Goal: Task Accomplishment & Management: Complete application form

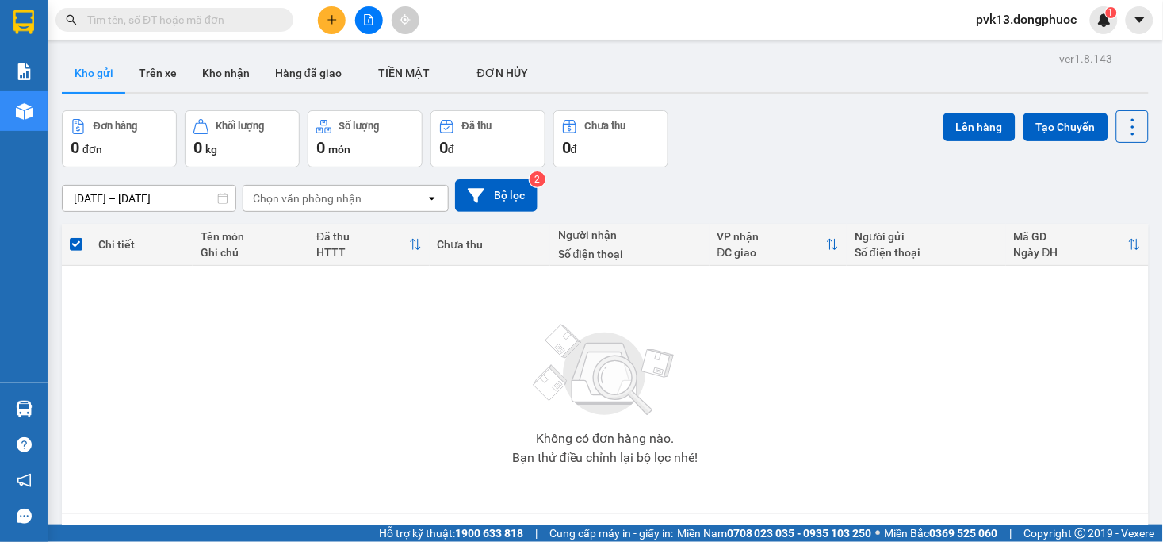
scroll to position [73, 0]
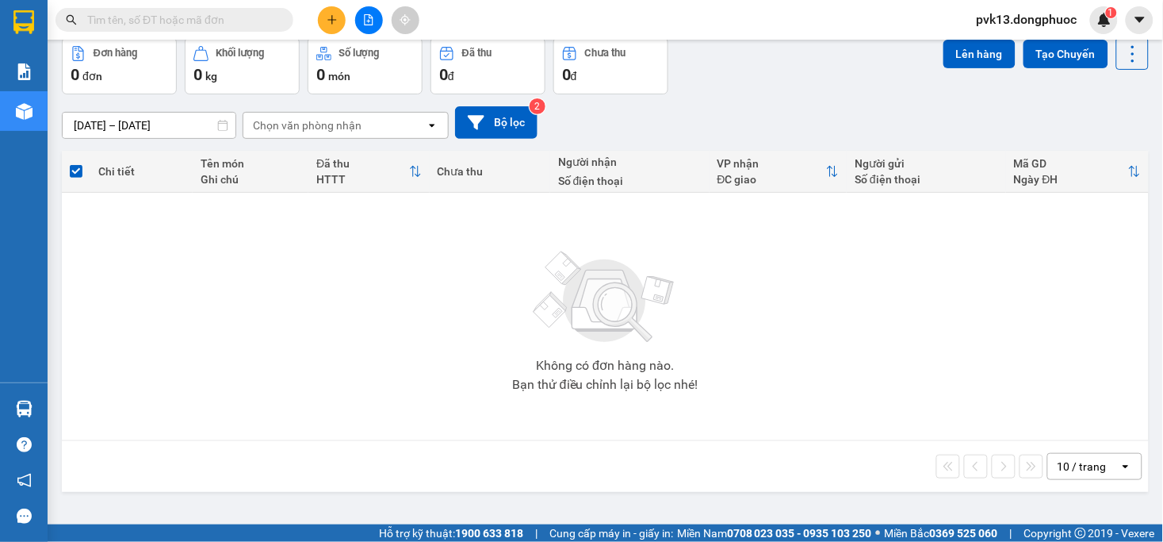
click at [335, 21] on icon "plus" at bounding box center [332, 19] width 11 height 11
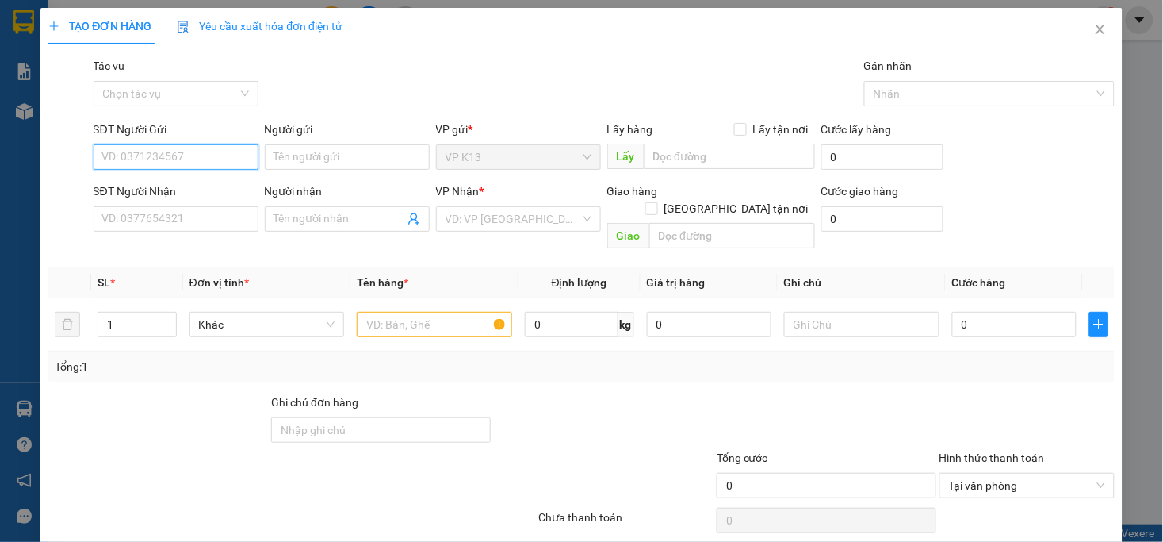
click at [217, 149] on input "SĐT Người Gửi" at bounding box center [176, 156] width 165 height 25
type input "0974457757"
click at [304, 163] on input "Người gửi" at bounding box center [347, 156] width 165 height 25
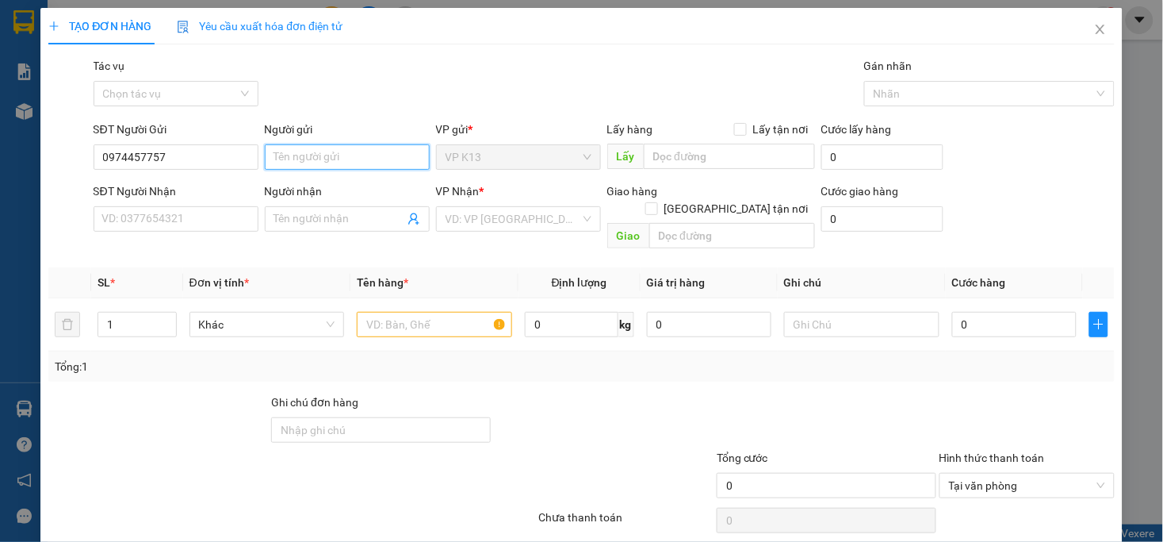
click at [304, 163] on input "Người gửi" at bounding box center [347, 156] width 165 height 25
type input "hải"
click at [167, 220] on input "SĐT Người Nhận" at bounding box center [176, 218] width 165 height 25
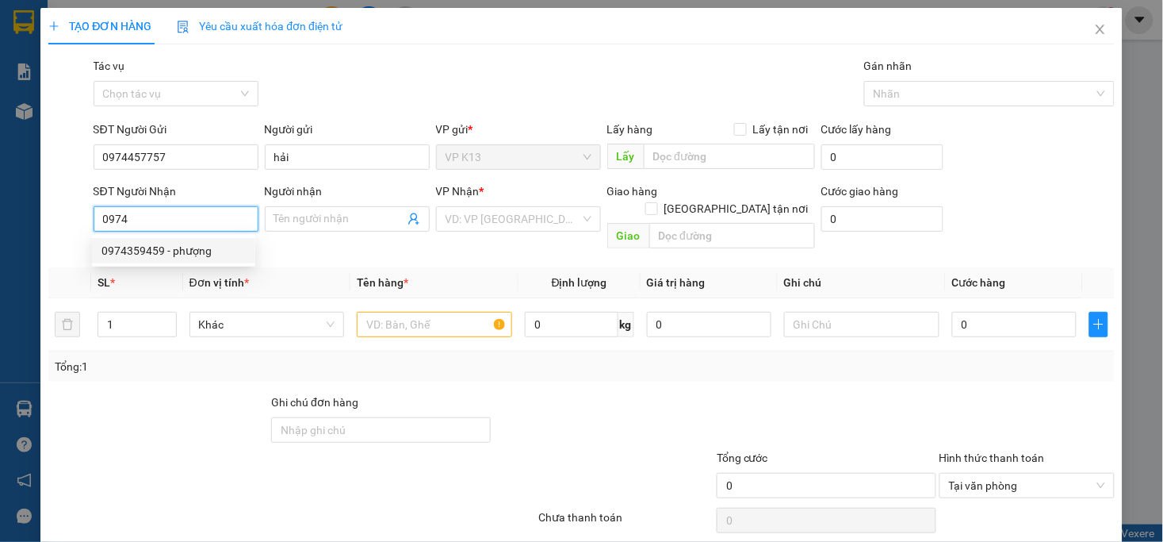
click at [173, 246] on div "0974359459 - phượng" at bounding box center [173, 250] width 144 height 17
type input "0974359459"
type input "phượng"
type input "40.000"
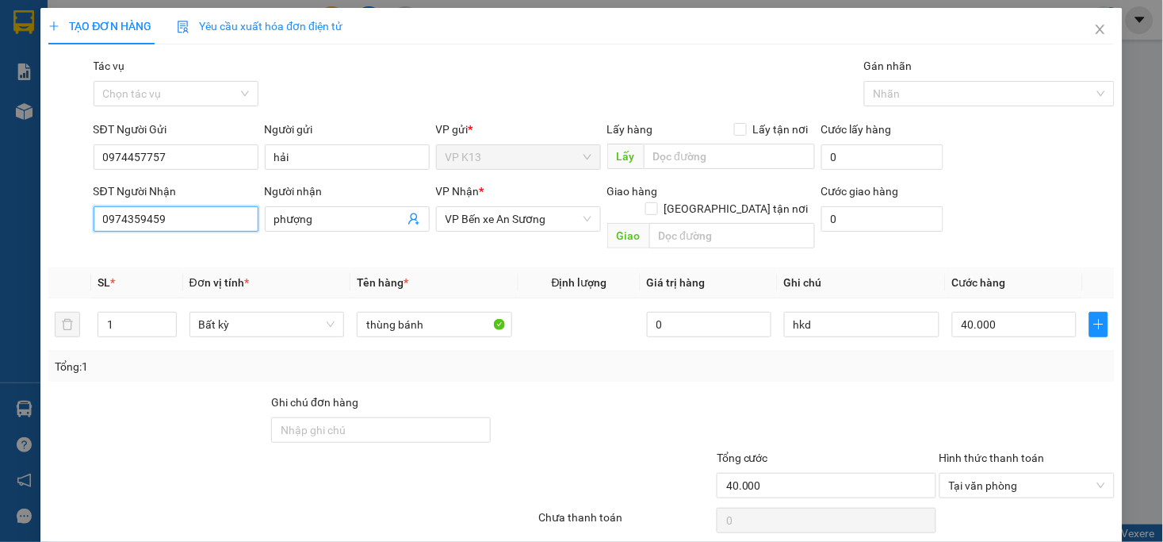
type input "0974359459"
click at [922, 417] on div at bounding box center [826, 421] width 223 height 56
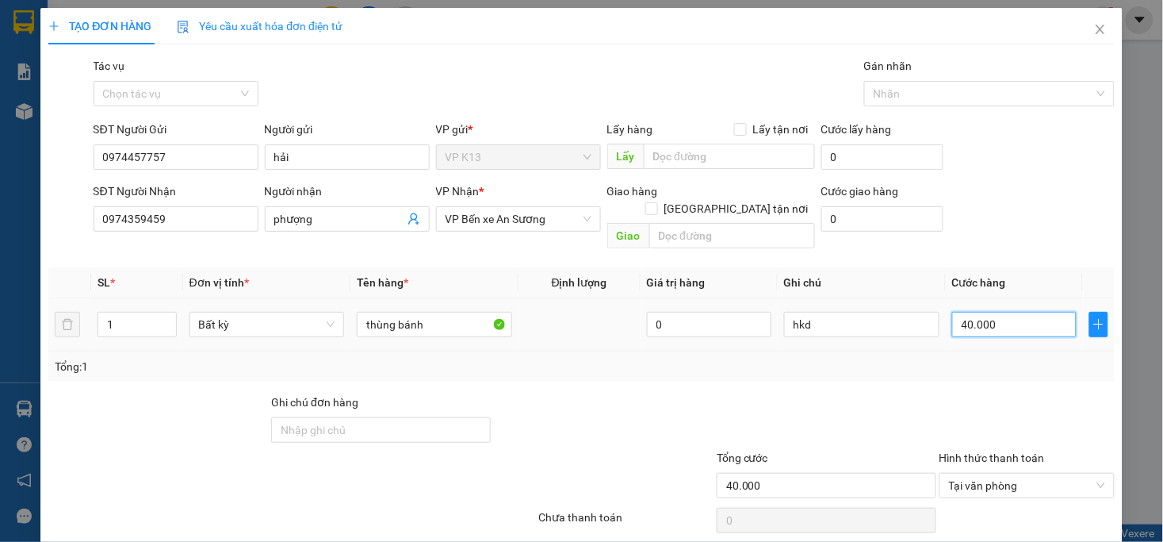
click at [994, 312] on input "40.000" at bounding box center [1014, 324] width 124 height 25
type input "3"
type input "35"
type input "350"
type input "3.500"
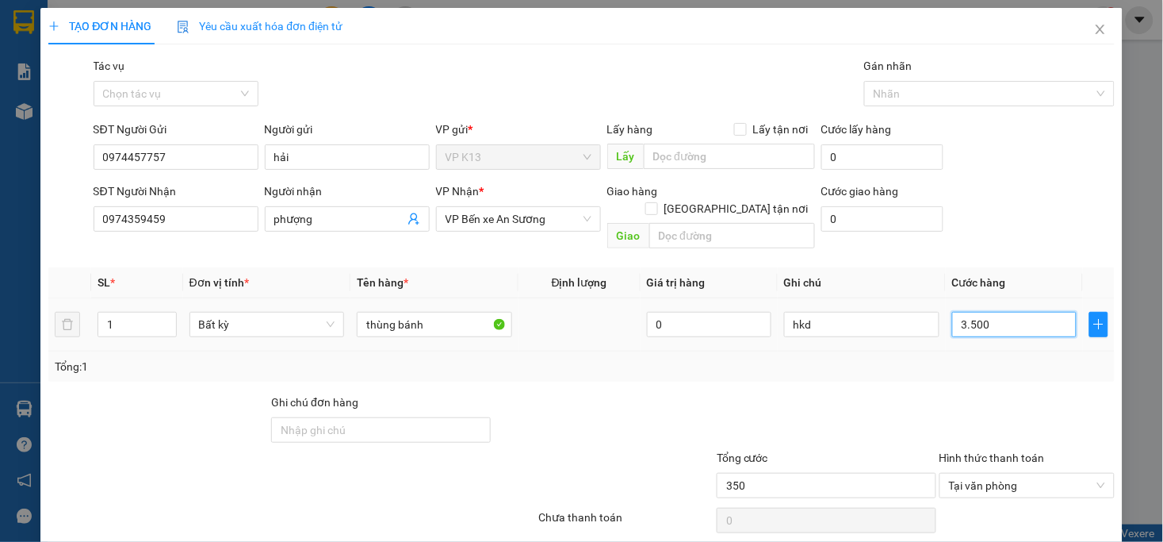
type input "3.500"
type input "35.000"
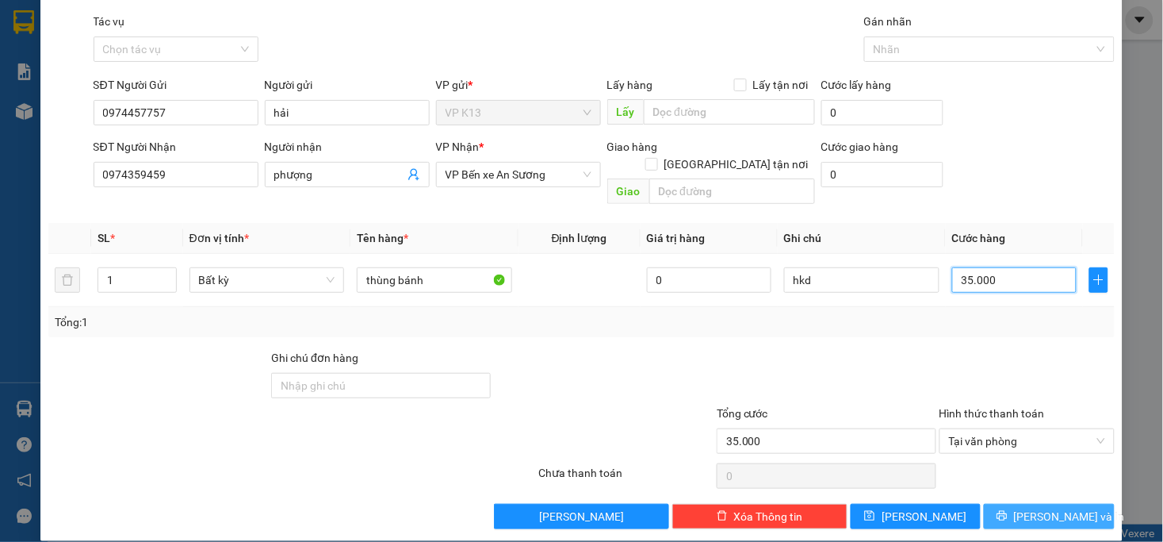
type input "35.000"
drag, startPoint x: 1036, startPoint y: 493, endPoint x: 867, endPoint y: 424, distance: 183.2
click at [1036, 507] on span "[PERSON_NAME] và In" at bounding box center [1069, 515] width 111 height 17
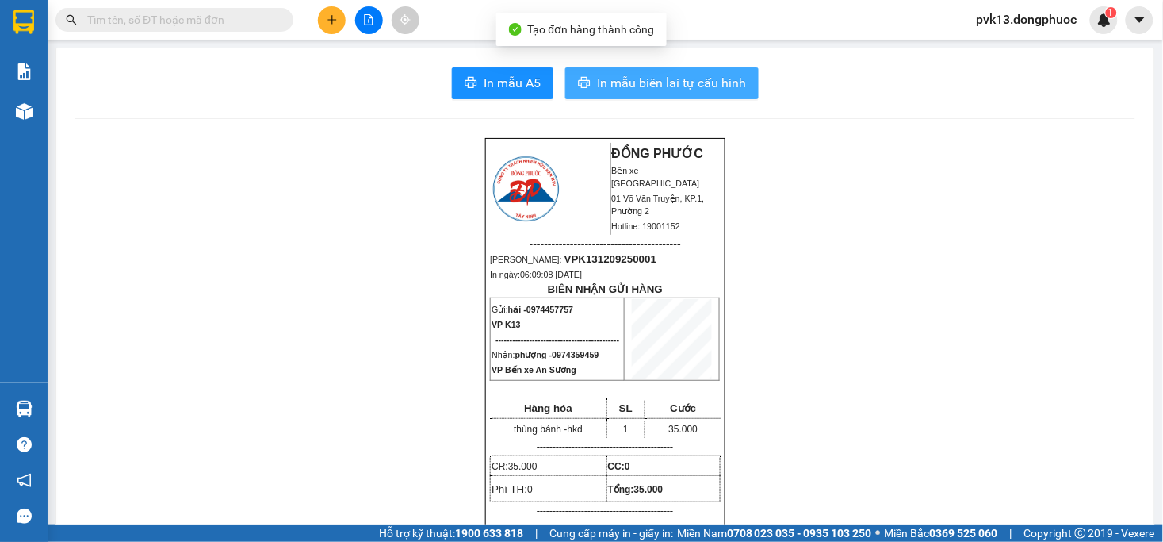
click at [645, 86] on span "In mẫu biên lai tự cấu hình" at bounding box center [671, 83] width 149 height 20
